Goal: Information Seeking & Learning: Learn about a topic

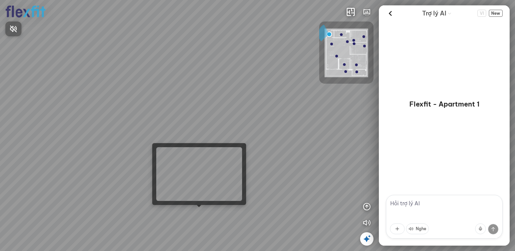
click at [198, 213] on div at bounding box center [257, 125] width 515 height 251
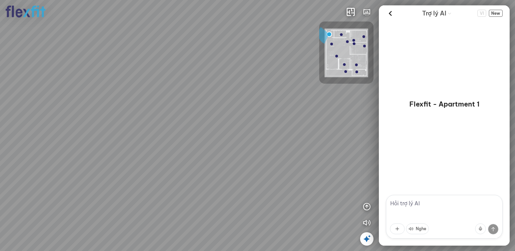
drag, startPoint x: 155, startPoint y: 131, endPoint x: 259, endPoint y: 181, distance: 115.0
click at [259, 181] on div at bounding box center [257, 125] width 515 height 251
drag, startPoint x: 235, startPoint y: 179, endPoint x: 282, endPoint y: 119, distance: 76.3
click at [190, 216] on div at bounding box center [257, 125] width 515 height 251
click at [339, 34] on img at bounding box center [347, 53] width 44 height 49
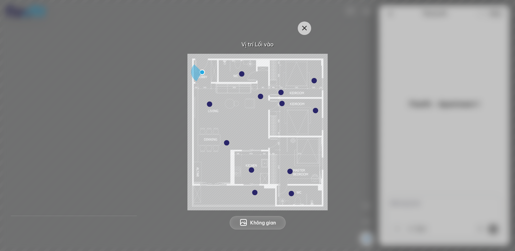
click at [235, 77] on img at bounding box center [258, 132] width 140 height 156
click at [239, 74] on img at bounding box center [258, 132] width 140 height 156
click at [264, 202] on img at bounding box center [258, 132] width 140 height 156
click at [300, 195] on img at bounding box center [258, 132] width 140 height 156
click at [264, 229] on button "Không gian" at bounding box center [258, 222] width 56 height 13
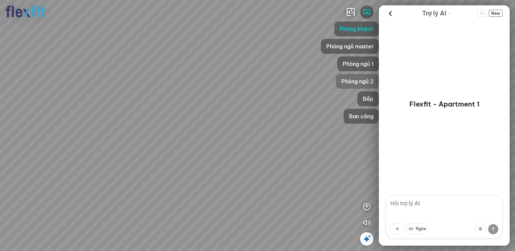
click at [366, 82] on span "Phòng ngủ 2" at bounding box center [358, 81] width 32 height 8
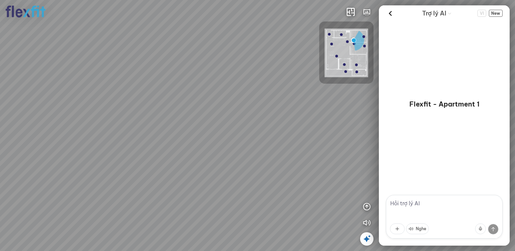
drag, startPoint x: 277, startPoint y: 166, endPoint x: 192, endPoint y: 225, distance: 103.1
click at [192, 225] on div at bounding box center [257, 125] width 515 height 251
drag, startPoint x: 177, startPoint y: 212, endPoint x: 339, endPoint y: 143, distance: 175.9
click at [339, 143] on div at bounding box center [257, 125] width 515 height 251
drag, startPoint x: 293, startPoint y: 164, endPoint x: 239, endPoint y: 149, distance: 56.0
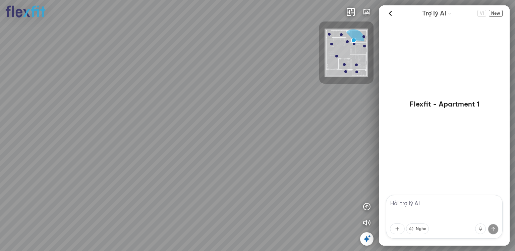
click at [239, 149] on div at bounding box center [257, 125] width 515 height 251
drag, startPoint x: 244, startPoint y: 118, endPoint x: 357, endPoint y: 126, distance: 113.3
click at [357, 126] on div at bounding box center [257, 125] width 515 height 251
drag, startPoint x: 279, startPoint y: 129, endPoint x: 376, endPoint y: 128, distance: 96.6
click at [376, 128] on div at bounding box center [257, 125] width 515 height 251
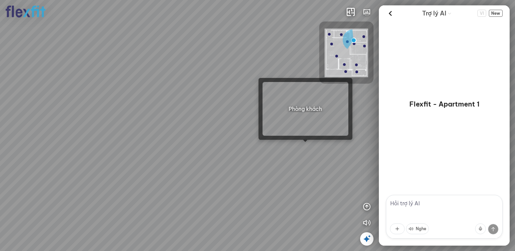
click at [303, 147] on div at bounding box center [257, 125] width 515 height 251
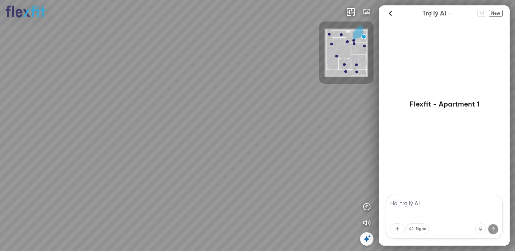
drag, startPoint x: 282, startPoint y: 140, endPoint x: 430, endPoint y: 101, distance: 153.3
click at [430, 101] on div "INFO: krpano 1.20.8 (build [DATE]) INFO: HTML5/Desktop - Chrome 139.0 - WebGL I…" at bounding box center [257, 125] width 515 height 251
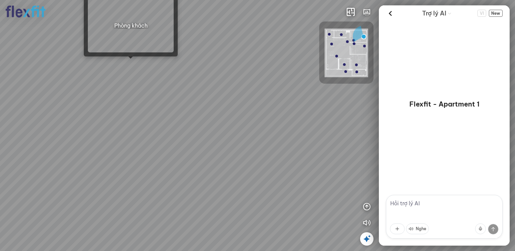
click at [131, 63] on div at bounding box center [257, 125] width 515 height 251
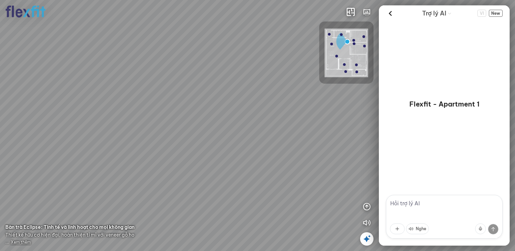
click at [282, 110] on div at bounding box center [257, 125] width 515 height 251
drag, startPoint x: 209, startPoint y: 123, endPoint x: 156, endPoint y: 126, distance: 53.1
click at [156, 126] on div "Bếp WC Phòng ngủ master Phòng ngủ Phòng ngủ" at bounding box center [257, 125] width 515 height 251
click at [168, 160] on div at bounding box center [168, 157] width 11 height 11
drag, startPoint x: 206, startPoint y: 196, endPoint x: 223, endPoint y: 194, distance: 17.2
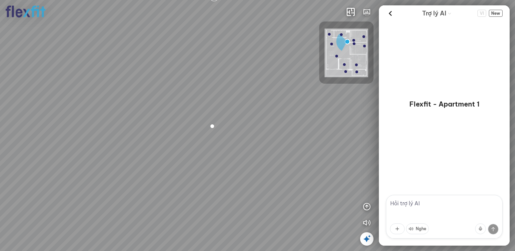
click at [223, 194] on div "Bếp WC Phòng ngủ master Phòng ngủ Phòng ngủ" at bounding box center [257, 125] width 515 height 251
drag, startPoint x: 224, startPoint y: 194, endPoint x: 290, endPoint y: 185, distance: 66.1
click at [290, 185] on div "Bếp WC Phòng ngủ master Phòng ngủ Phòng ngủ" at bounding box center [257, 125] width 515 height 251
drag, startPoint x: 252, startPoint y: 135, endPoint x: 269, endPoint y: 110, distance: 30.8
click at [269, 110] on div "Bếp WC Phòng ngủ master Phòng ngủ Phòng ngủ" at bounding box center [257, 125] width 515 height 251
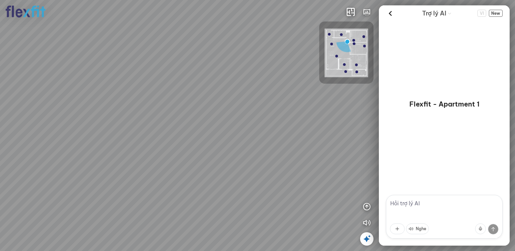
drag, startPoint x: 216, startPoint y: 169, endPoint x: 236, endPoint y: 212, distance: 46.8
click at [243, 212] on div "Bếp WC Phòng ngủ master Phòng ngủ Phòng ngủ" at bounding box center [257, 125] width 515 height 251
drag, startPoint x: 196, startPoint y: 147, endPoint x: 257, endPoint y: 143, distance: 61.2
click at [257, 143] on div "Bếp WC Phòng ngủ master Phòng ngủ Phòng ngủ" at bounding box center [257, 125] width 515 height 251
drag, startPoint x: 249, startPoint y: 76, endPoint x: 233, endPoint y: 164, distance: 90.1
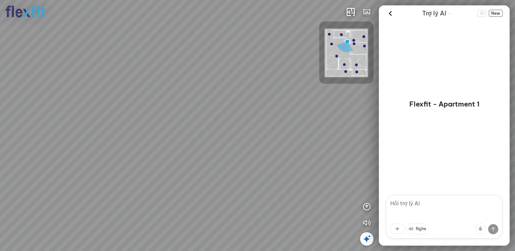
click at [233, 164] on div "Bếp WC Phòng ngủ master Phòng ngủ Phòng ngủ" at bounding box center [257, 125] width 515 height 251
click at [231, 123] on div "Bếp" at bounding box center [229, 120] width 12 height 7
drag, startPoint x: 245, startPoint y: 163, endPoint x: 58, endPoint y: 223, distance: 195.7
click at [58, 223] on div at bounding box center [257, 125] width 515 height 251
drag, startPoint x: 224, startPoint y: 229, endPoint x: 374, endPoint y: 142, distance: 173.6
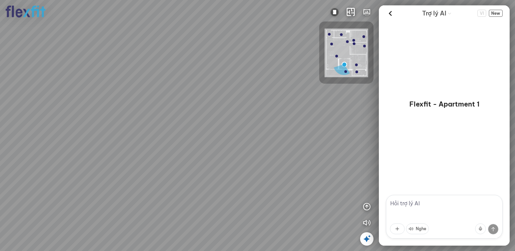
click at [374, 143] on div at bounding box center [257, 125] width 515 height 251
drag, startPoint x: 190, startPoint y: 178, endPoint x: 340, endPoint y: 155, distance: 151.2
click at [377, 145] on div at bounding box center [257, 125] width 515 height 251
drag, startPoint x: 201, startPoint y: 180, endPoint x: 287, endPoint y: 164, distance: 87.7
click at [287, 164] on div at bounding box center [257, 125] width 515 height 251
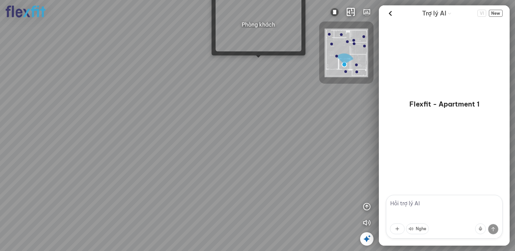
click at [258, 66] on div at bounding box center [257, 125] width 515 height 251
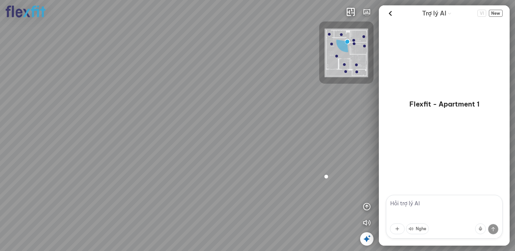
drag, startPoint x: 167, startPoint y: 172, endPoint x: 340, endPoint y: 179, distance: 172.3
click at [340, 179] on div "Bếp WC Phòng ngủ master Phòng ngủ Phòng ngủ" at bounding box center [257, 125] width 515 height 251
drag, startPoint x: 239, startPoint y: 151, endPoint x: 20, endPoint y: 183, distance: 220.7
click at [14, 187] on div "Bếp WC Phòng ngủ master Phòng ngủ Phòng ngủ" at bounding box center [257, 125] width 515 height 251
drag, startPoint x: 229, startPoint y: 175, endPoint x: 77, endPoint y: 151, distance: 153.3
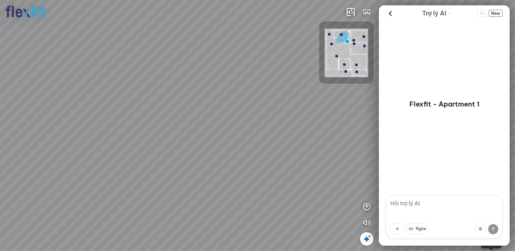
click at [77, 153] on div "Bếp WC Phòng ngủ master Phòng ngủ Phòng ngủ" at bounding box center [257, 125] width 515 height 251
drag, startPoint x: 221, startPoint y: 177, endPoint x: 92, endPoint y: 164, distance: 129.8
click at [92, 164] on div "Bếp WC Phòng ngủ master Phòng ngủ Phòng ngủ" at bounding box center [257, 125] width 515 height 251
drag, startPoint x: 287, startPoint y: 172, endPoint x: 452, endPoint y: 173, distance: 164.4
click at [459, 172] on div "Bếp WC Phòng ngủ master Phòng ngủ Phòng ngủ INFO: krpano 1.20.8 (build [DATE]) …" at bounding box center [257, 125] width 515 height 251
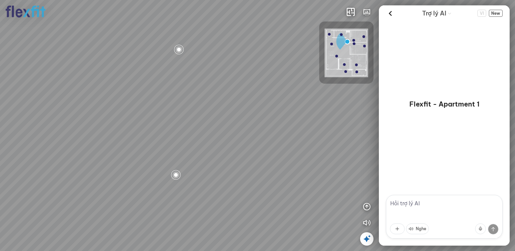
drag, startPoint x: 181, startPoint y: 172, endPoint x: 339, endPoint y: 173, distance: 157.7
click at [339, 173] on div "Bếp WC Phòng ngủ master Phòng ngủ Phòng ngủ" at bounding box center [257, 125] width 515 height 251
drag, startPoint x: 168, startPoint y: 175, endPoint x: 94, endPoint y: 178, distance: 74.2
click at [94, 178] on div "Bếp WC Phòng ngủ master Phòng ngủ Phòng ngủ" at bounding box center [257, 125] width 515 height 251
click at [89, 46] on div at bounding box center [89, 47] width 11 height 11
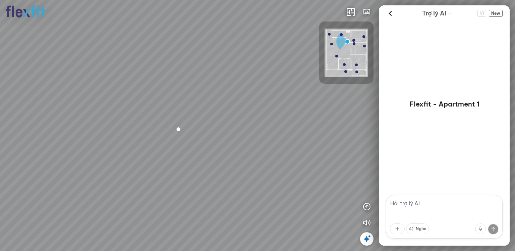
drag, startPoint x: 201, startPoint y: 184, endPoint x: 118, endPoint y: 238, distance: 98.8
click at [118, 238] on div "Bếp WC Phòng ngủ master Phòng ngủ Phòng ngủ" at bounding box center [257, 125] width 515 height 251
drag, startPoint x: 281, startPoint y: 230, endPoint x: 352, endPoint y: 46, distance: 196.9
click at [353, 44] on div "Bếp WC Phòng ngủ master Phòng ngủ Phòng ngủ INFO: krpano 1.20.8 (build [DATE]) …" at bounding box center [257, 125] width 515 height 251
drag, startPoint x: 211, startPoint y: 176, endPoint x: 304, endPoint y: 145, distance: 97.6
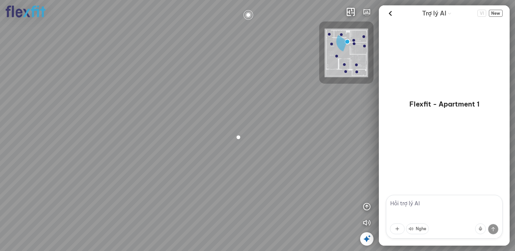
click at [304, 145] on div "Bếp WC Phòng ngủ master Phòng ngủ Phòng ngủ" at bounding box center [257, 125] width 515 height 251
click at [309, 105] on div "Bếp WC Phòng ngủ master Phòng ngủ Phòng ngủ" at bounding box center [257, 125] width 515 height 251
drag, startPoint x: 213, startPoint y: 166, endPoint x: 330, endPoint y: 145, distance: 118.0
click at [417, 144] on div "Ban công Bếp Phòng ngủ master Phòng ngủ Phòng ngủ INFO: krpano 1.20.8 (build [D…" at bounding box center [257, 125] width 515 height 251
drag, startPoint x: 160, startPoint y: 149, endPoint x: 263, endPoint y: 189, distance: 109.9
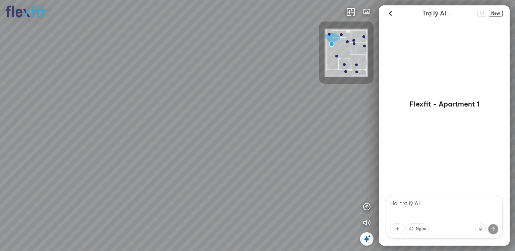
click at [263, 189] on div "Ban công Bếp Phòng ngủ master Phòng ngủ Phòng ngủ" at bounding box center [257, 125] width 515 height 251
drag, startPoint x: 167, startPoint y: 140, endPoint x: 346, endPoint y: 117, distance: 180.6
click at [346, 117] on div "Ban công Bếp Phòng ngủ master Phòng ngủ Phòng ngủ" at bounding box center [257, 125] width 515 height 251
drag, startPoint x: 163, startPoint y: 134, endPoint x: 350, endPoint y: 132, distance: 186.9
click at [351, 125] on div "Ban công Bếp Phòng ngủ master Phòng ngủ Phòng ngủ" at bounding box center [257, 125] width 515 height 251
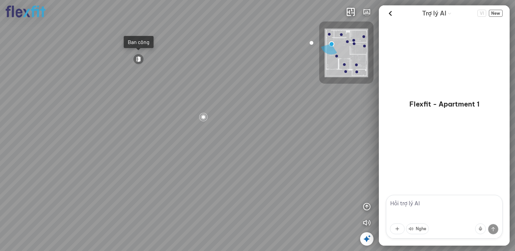
drag, startPoint x: 179, startPoint y: 128, endPoint x: 349, endPoint y: 131, distance: 169.8
click at [349, 131] on div "Ban công Bếp Phòng ngủ master Phòng ngủ Phòng ngủ" at bounding box center [257, 125] width 515 height 251
drag, startPoint x: 164, startPoint y: 136, endPoint x: 209, endPoint y: 172, distance: 58.0
click at [209, 172] on div "Ban công Bếp Phòng ngủ master Phòng ngủ Phòng ngủ" at bounding box center [257, 125] width 515 height 251
drag, startPoint x: 150, startPoint y: 136, endPoint x: 179, endPoint y: 131, distance: 28.5
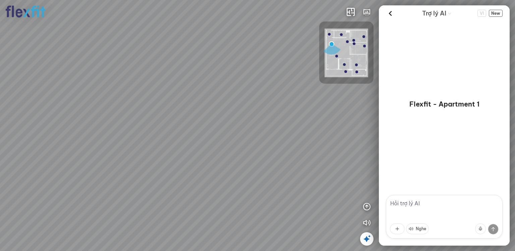
click at [179, 133] on div "Ban công Bếp Phòng ngủ master Phòng ngủ Phòng ngủ" at bounding box center [257, 125] width 515 height 251
click at [244, 99] on div at bounding box center [240, 100] width 11 height 11
drag, startPoint x: 212, startPoint y: 155, endPoint x: 310, endPoint y: 168, distance: 98.9
click at [310, 168] on div at bounding box center [257, 125] width 515 height 251
drag, startPoint x: 181, startPoint y: 150, endPoint x: 288, endPoint y: 153, distance: 107.1
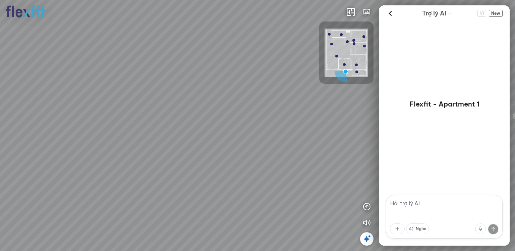
click at [288, 153] on div at bounding box center [257, 125] width 515 height 251
drag, startPoint x: 127, startPoint y: 139, endPoint x: 286, endPoint y: 134, distance: 159.1
click at [286, 134] on div at bounding box center [257, 125] width 515 height 251
drag, startPoint x: 155, startPoint y: 159, endPoint x: 287, endPoint y: 147, distance: 133.1
click at [287, 147] on div at bounding box center [257, 125] width 515 height 251
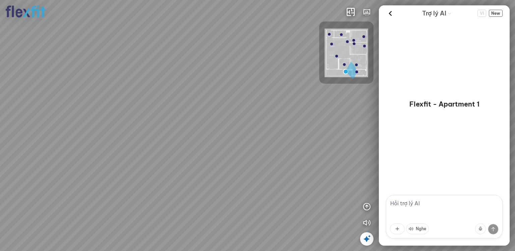
drag, startPoint x: 189, startPoint y: 143, endPoint x: 360, endPoint y: 194, distance: 178.5
click at [364, 192] on div at bounding box center [257, 125] width 515 height 251
drag, startPoint x: 207, startPoint y: 185, endPoint x: 242, endPoint y: 76, distance: 114.3
click at [242, 76] on div at bounding box center [257, 125] width 515 height 251
drag, startPoint x: 194, startPoint y: 154, endPoint x: 379, endPoint y: 188, distance: 188.0
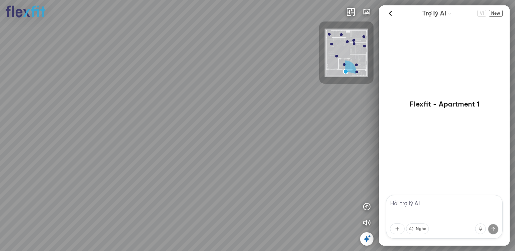
click at [380, 190] on div "INFO: krpano 1.20.8 (build [DATE]) INFO: HTML5/Desktop - Chrome 139.0 - WebGL I…" at bounding box center [257, 125] width 515 height 251
drag, startPoint x: 189, startPoint y: 138, endPoint x: 220, endPoint y: 180, distance: 52.1
click at [220, 180] on div at bounding box center [257, 125] width 515 height 251
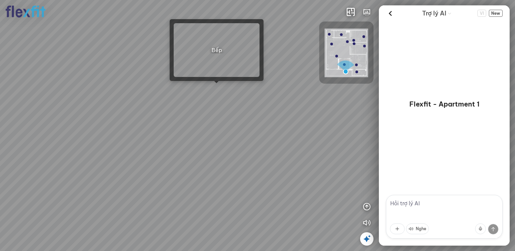
click at [216, 90] on div at bounding box center [257, 125] width 515 height 251
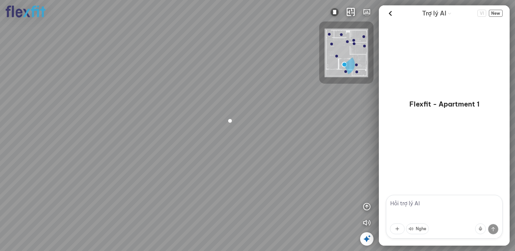
drag, startPoint x: 208, startPoint y: 146, endPoint x: 259, endPoint y: 190, distance: 67.3
click at [259, 190] on div at bounding box center [257, 125] width 515 height 251
drag, startPoint x: 231, startPoint y: 165, endPoint x: 361, endPoint y: 188, distance: 132.3
click at [363, 185] on div at bounding box center [257, 125] width 515 height 251
drag, startPoint x: 187, startPoint y: 152, endPoint x: 248, endPoint y: 57, distance: 112.7
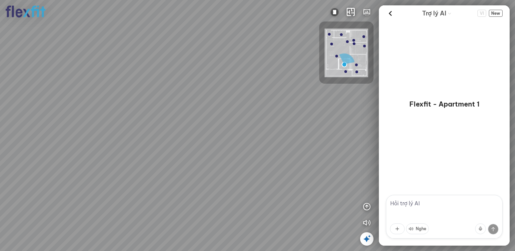
click at [248, 57] on div at bounding box center [257, 125] width 515 height 251
drag, startPoint x: 208, startPoint y: 138, endPoint x: 263, endPoint y: 150, distance: 56.4
click at [263, 150] on div at bounding box center [257, 125] width 515 height 251
drag, startPoint x: 139, startPoint y: 140, endPoint x: 266, endPoint y: 141, distance: 127.2
click at [266, 141] on div at bounding box center [257, 125] width 515 height 251
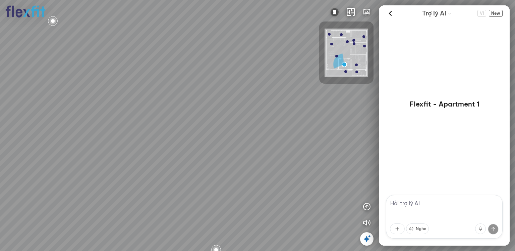
drag, startPoint x: 115, startPoint y: 156, endPoint x: 295, endPoint y: 150, distance: 180.6
click at [296, 150] on div at bounding box center [257, 125] width 515 height 251
drag, startPoint x: 77, startPoint y: 154, endPoint x: 238, endPoint y: 149, distance: 160.8
click at [234, 150] on div at bounding box center [257, 125] width 515 height 251
drag, startPoint x: 134, startPoint y: 159, endPoint x: 195, endPoint y: 139, distance: 63.7
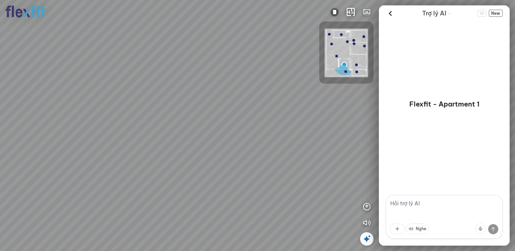
click at [195, 139] on div at bounding box center [257, 125] width 515 height 251
drag, startPoint x: 246, startPoint y: 156, endPoint x: 65, endPoint y: 153, distance: 180.9
click at [65, 153] on div at bounding box center [257, 125] width 515 height 251
drag, startPoint x: 195, startPoint y: 114, endPoint x: 67, endPoint y: 122, distance: 128.8
click at [38, 124] on div at bounding box center [257, 125] width 515 height 251
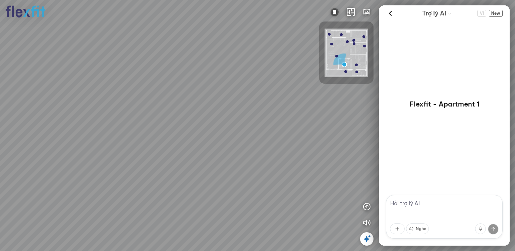
drag, startPoint x: 208, startPoint y: 113, endPoint x: 68, endPoint y: 129, distance: 141.2
click at [87, 129] on div at bounding box center [257, 125] width 515 height 251
drag, startPoint x: 133, startPoint y: 137, endPoint x: 289, endPoint y: 118, distance: 156.5
click at [291, 114] on div at bounding box center [257, 125] width 515 height 251
drag, startPoint x: 91, startPoint y: 161, endPoint x: 216, endPoint y: 151, distance: 125.6
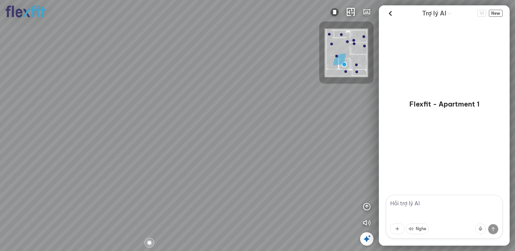
click at [223, 147] on div at bounding box center [257, 125] width 515 height 251
drag, startPoint x: 91, startPoint y: 168, endPoint x: 265, endPoint y: 131, distance: 178.2
click at [257, 131] on div at bounding box center [257, 125] width 515 height 251
drag, startPoint x: 140, startPoint y: 99, endPoint x: 165, endPoint y: 195, distance: 98.5
click at [165, 195] on div at bounding box center [257, 125] width 515 height 251
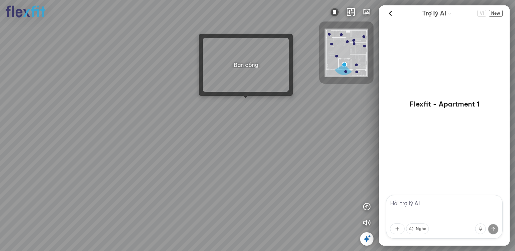
drag, startPoint x: 249, startPoint y: 103, endPoint x: 372, endPoint y: 145, distance: 130.4
click at [248, 103] on div at bounding box center [257, 125] width 515 height 251
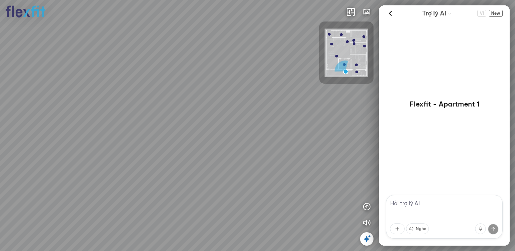
drag, startPoint x: 250, startPoint y: 169, endPoint x: 77, endPoint y: 154, distance: 174.1
click at [70, 154] on div at bounding box center [257, 125] width 515 height 251
drag, startPoint x: 237, startPoint y: 140, endPoint x: 236, endPoint y: 128, distance: 12.1
click at [236, 139] on div at bounding box center [257, 125] width 515 height 251
click at [227, 95] on div at bounding box center [257, 125] width 515 height 251
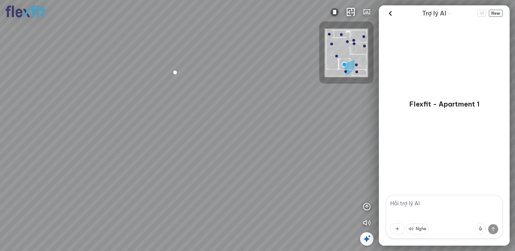
drag, startPoint x: 257, startPoint y: 135, endPoint x: 345, endPoint y: 136, distance: 87.6
click at [349, 135] on div at bounding box center [257, 125] width 515 height 251
drag, startPoint x: 229, startPoint y: 163, endPoint x: 317, endPoint y: 156, distance: 87.8
click at [312, 157] on div at bounding box center [257, 125] width 515 height 251
drag, startPoint x: 149, startPoint y: 164, endPoint x: 307, endPoint y: 155, distance: 158.3
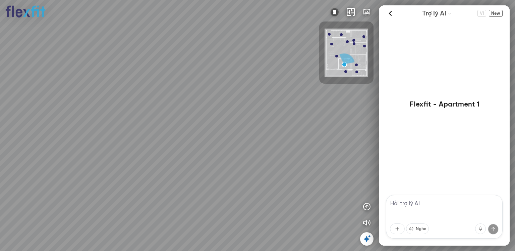
click at [306, 155] on div at bounding box center [257, 125] width 515 height 251
drag, startPoint x: 96, startPoint y: 170, endPoint x: 47, endPoint y: 177, distance: 49.4
click at [45, 178] on div at bounding box center [257, 125] width 515 height 251
drag, startPoint x: 198, startPoint y: 193, endPoint x: 199, endPoint y: 111, distance: 81.5
click at [199, 111] on div at bounding box center [257, 125] width 515 height 251
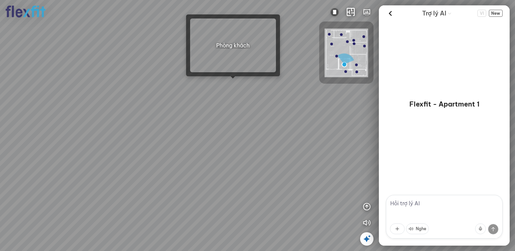
click at [235, 85] on div at bounding box center [257, 125] width 515 height 251
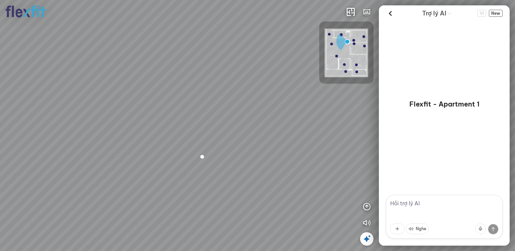
drag, startPoint x: 145, startPoint y: 120, endPoint x: 175, endPoint y: 110, distance: 32.2
click at [175, 110] on div "Bếp WC Phòng ngủ master Phòng ngủ Phòng ngủ" at bounding box center [257, 125] width 515 height 251
drag, startPoint x: 234, startPoint y: 143, endPoint x: 0, endPoint y: 183, distance: 236.9
click at [0, 183] on div "Bếp WC Phòng ngủ master Phòng ngủ Phòng ngủ" at bounding box center [257, 125] width 515 height 251
drag, startPoint x: 181, startPoint y: 166, endPoint x: 121, endPoint y: 159, distance: 60.1
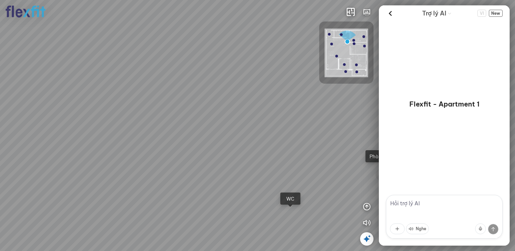
click at [116, 166] on div "Bếp WC Phòng ngủ master Phòng ngủ Phòng ngủ" at bounding box center [257, 125] width 515 height 251
drag, startPoint x: 221, startPoint y: 144, endPoint x: 337, endPoint y: 137, distance: 116.3
click at [333, 136] on div "Bếp WC Phòng ngủ master Phòng ngủ Phòng ngủ" at bounding box center [257, 125] width 515 height 251
drag, startPoint x: 180, startPoint y: 144, endPoint x: 282, endPoint y: 135, distance: 102.4
click at [285, 132] on div "Bếp WC Phòng ngủ master Phòng ngủ Phòng ngủ" at bounding box center [257, 125] width 515 height 251
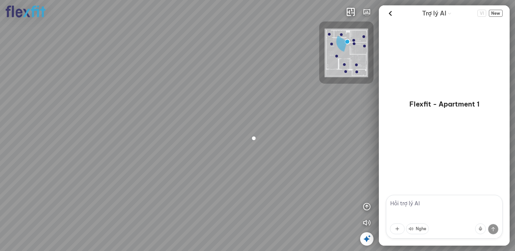
drag, startPoint x: 162, startPoint y: 151, endPoint x: 315, endPoint y: 138, distance: 153.5
click at [311, 139] on div "Bếp WC Phòng ngủ master Phòng ngủ Phòng ngủ" at bounding box center [257, 125] width 515 height 251
drag, startPoint x: 146, startPoint y: 141, endPoint x: 244, endPoint y: 174, distance: 104.0
click at [244, 174] on div "Bếp WC Phòng ngủ master Phòng ngủ Phòng ngủ" at bounding box center [257, 125] width 515 height 251
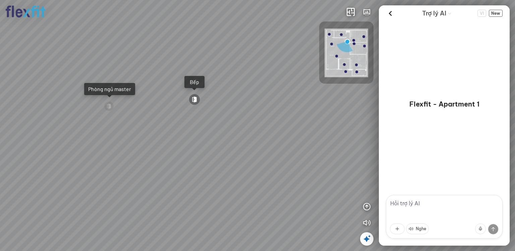
drag, startPoint x: 281, startPoint y: 149, endPoint x: 167, endPoint y: 144, distance: 113.6
click at [167, 144] on div "Bếp WC Phòng ngủ master Phòng ngủ Phòng ngủ" at bounding box center [257, 125] width 515 height 251
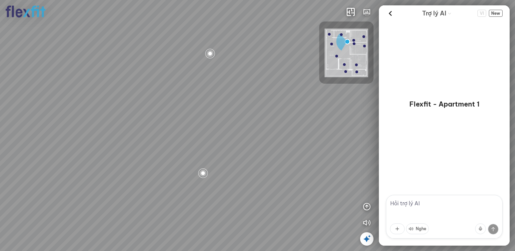
drag, startPoint x: 278, startPoint y: 111, endPoint x: 134, endPoint y: 112, distance: 143.3
click at [131, 112] on div "Bếp WC Phòng ngủ master Phòng ngủ Phòng ngủ" at bounding box center [257, 125] width 515 height 251
drag, startPoint x: 282, startPoint y: 118, endPoint x: 150, endPoint y: 139, distance: 133.7
click at [145, 140] on div "Bếp WC Phòng ngủ master Phòng ngủ Phòng ngủ" at bounding box center [257, 125] width 515 height 251
drag, startPoint x: 283, startPoint y: 130, endPoint x: 205, endPoint y: 99, distance: 83.2
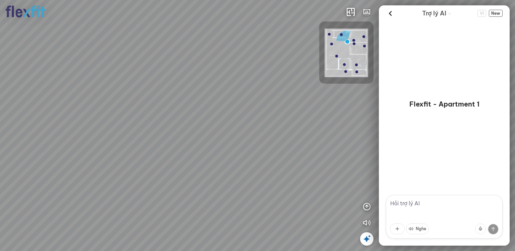
click at [205, 99] on div "Bếp WC Phòng ngủ master Phòng ngủ Phòng ngủ" at bounding box center [257, 125] width 515 height 251
drag, startPoint x: 229, startPoint y: 179, endPoint x: 297, endPoint y: 141, distance: 77.3
click at [295, 136] on div "Bếp WC Phòng ngủ master Phòng ngủ Phòng ngủ" at bounding box center [257, 125] width 515 height 251
click at [290, 190] on div at bounding box center [291, 187] width 11 height 11
click at [212, 131] on div at bounding box center [209, 130] width 11 height 11
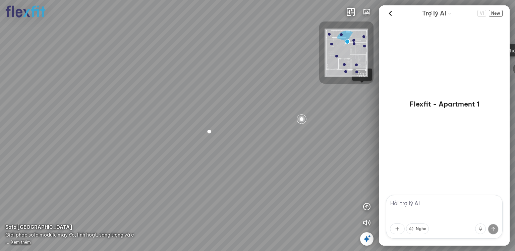
click at [457, 204] on textarea at bounding box center [444, 217] width 117 height 44
type textarea "sofa giá nào hợp lý"
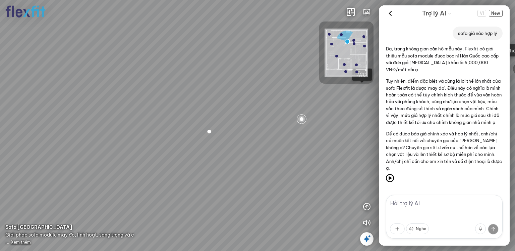
scroll to position [7, 0]
